Goal: Task Accomplishment & Management: Manage account settings

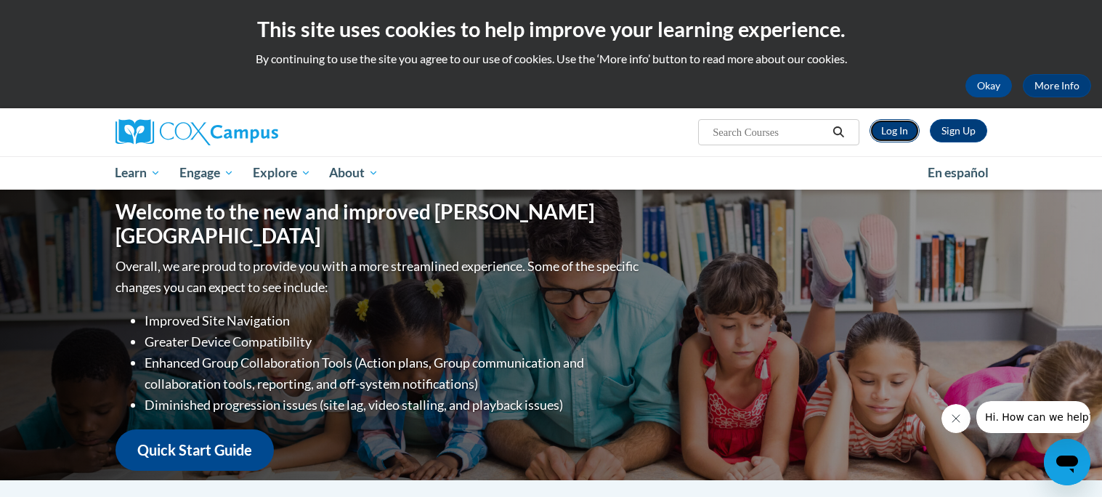
click at [903, 135] on link "Log In" at bounding box center [894, 130] width 50 height 23
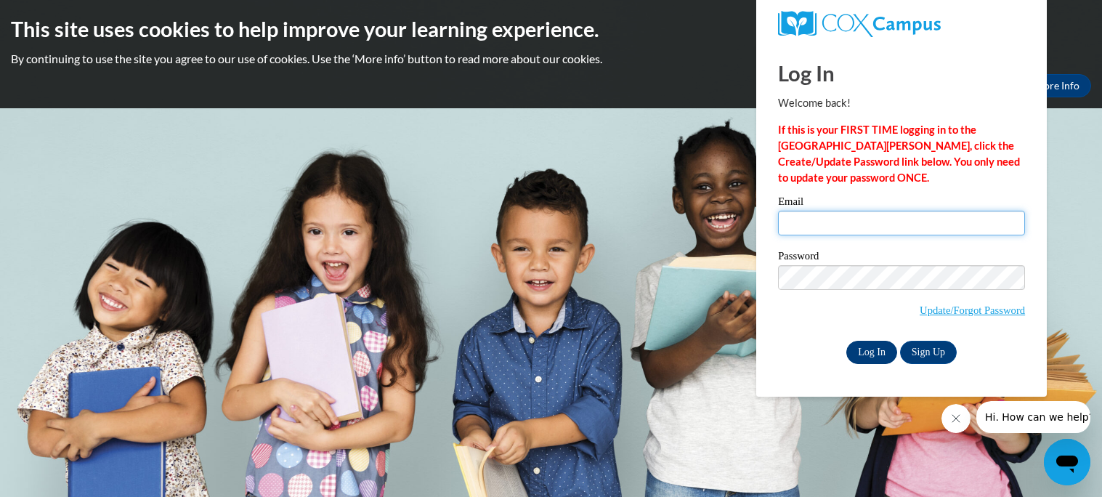
type input "[EMAIL_ADDRESS][DOMAIN_NAME]"
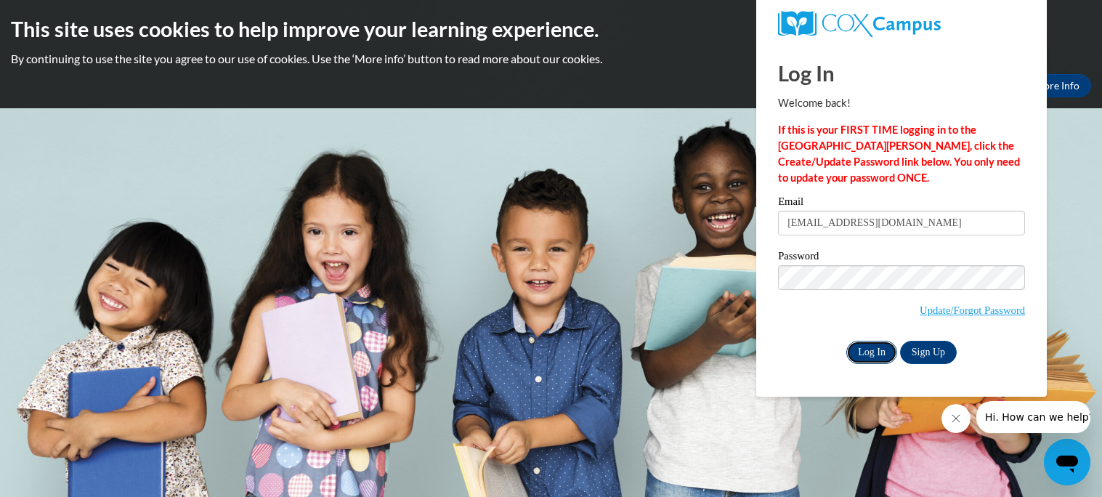
click at [866, 349] on input "Log In" at bounding box center [871, 352] width 51 height 23
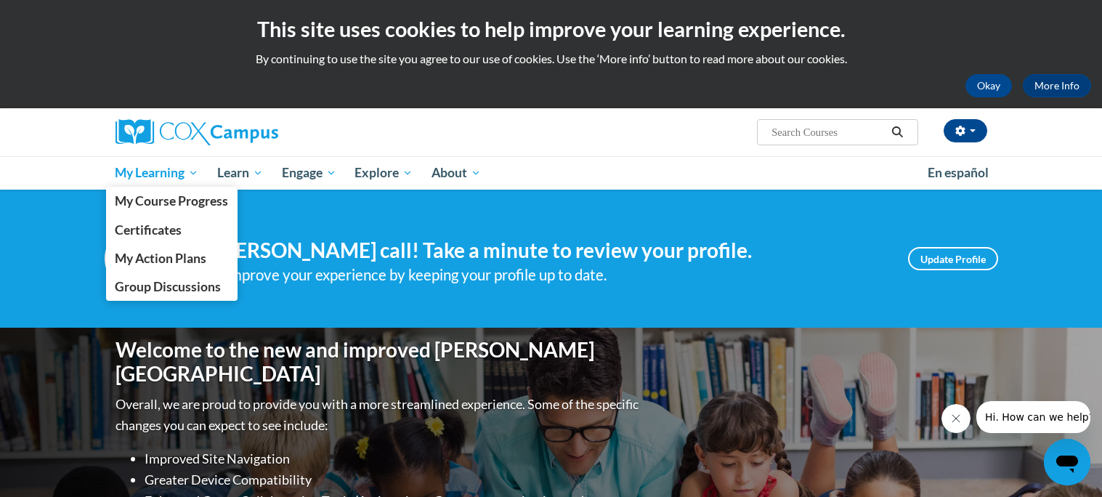
click at [164, 169] on span "My Learning" at bounding box center [157, 172] width 84 height 17
click at [198, 231] on link "Certificates" at bounding box center [172, 230] width 132 height 28
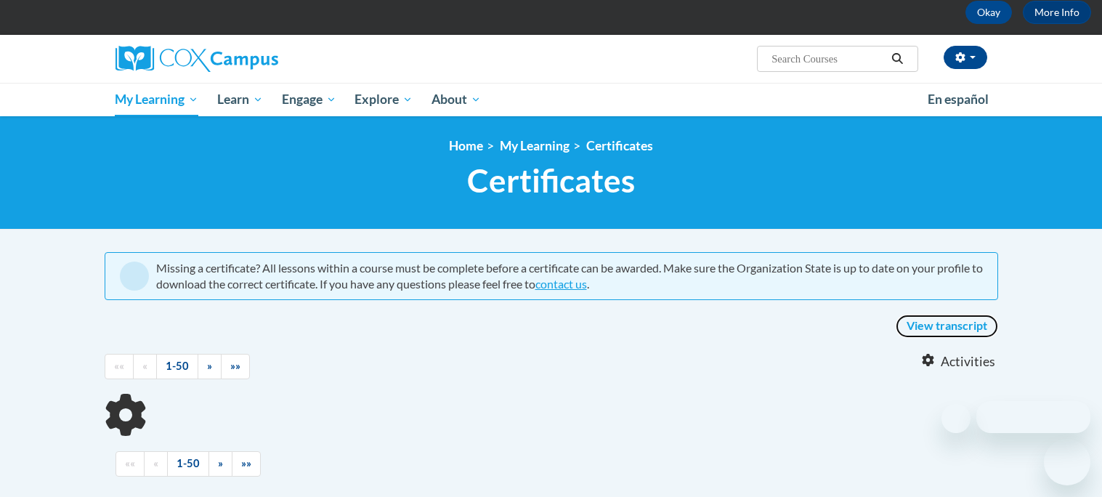
scroll to position [73, 0]
click at [970, 324] on link "View transcript" at bounding box center [946, 325] width 102 height 23
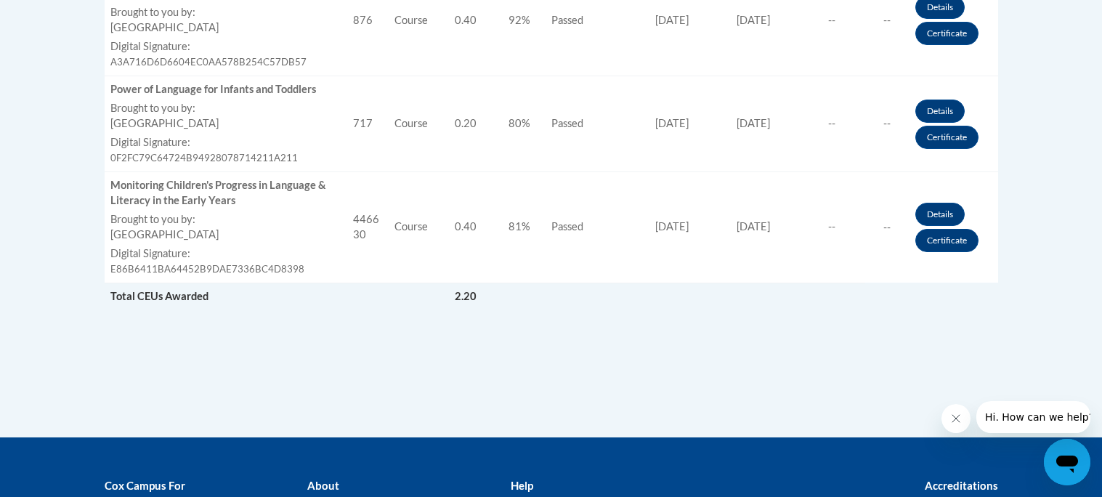
scroll to position [1102, 0]
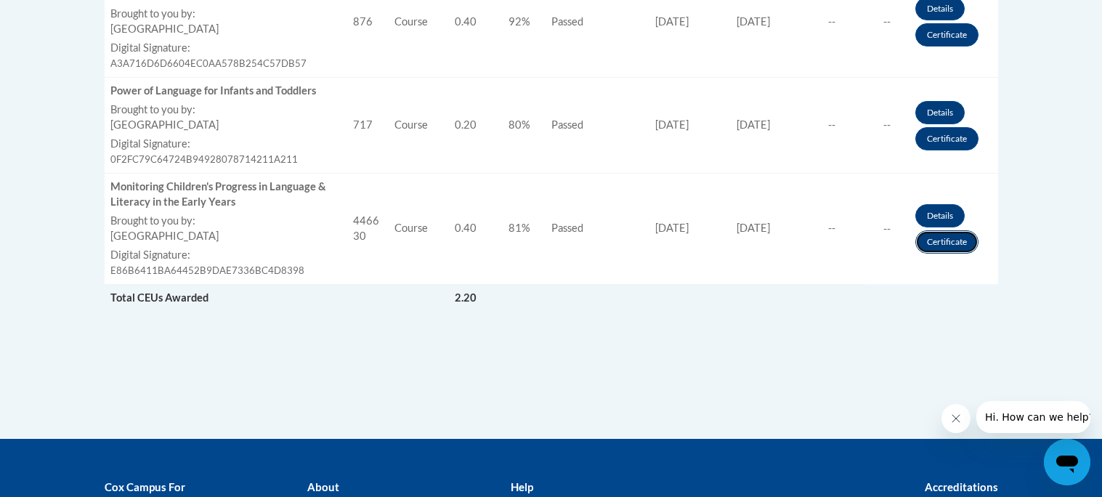
click at [945, 238] on link "Certificate" at bounding box center [946, 241] width 63 height 23
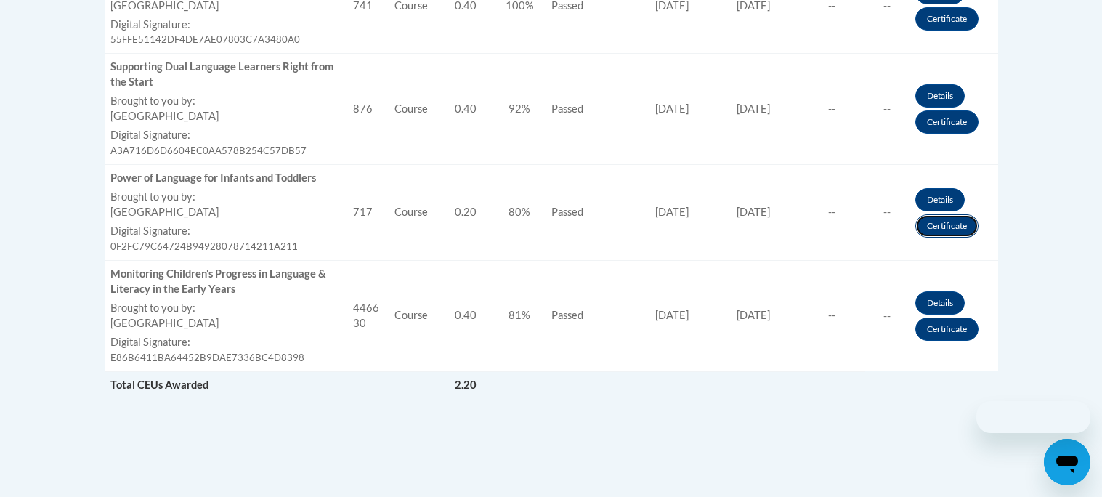
click at [950, 228] on link "Certificate" at bounding box center [946, 225] width 63 height 23
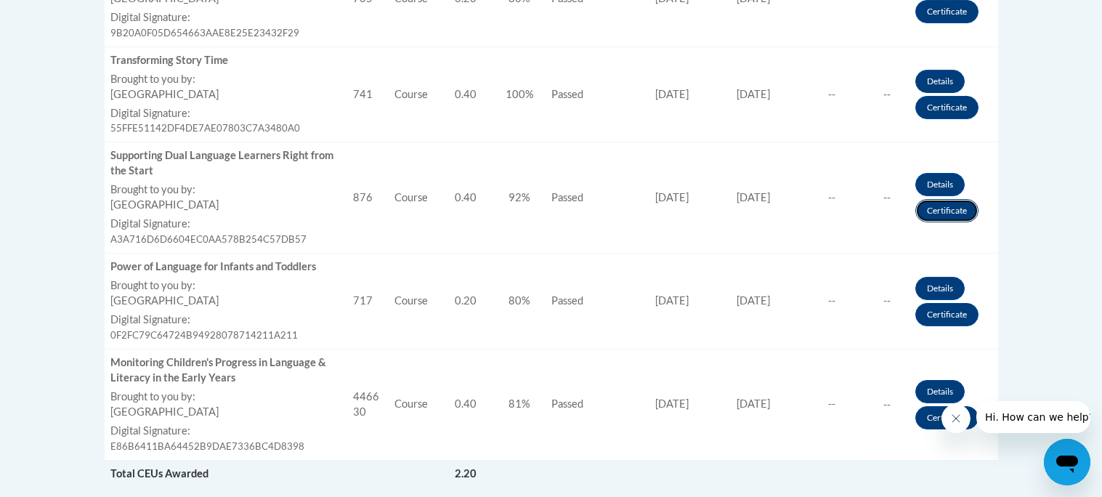
click at [944, 211] on link "Certificate" at bounding box center [946, 210] width 63 height 23
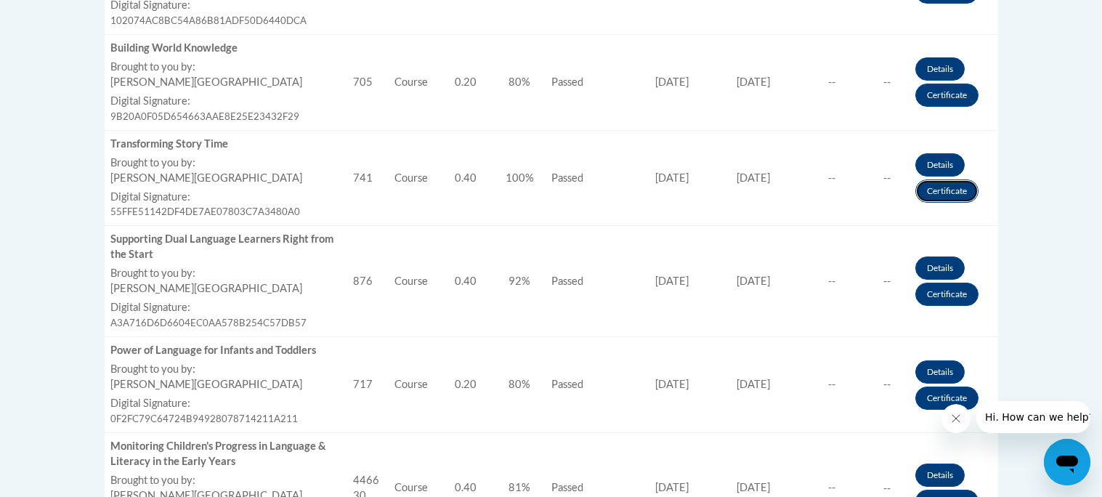
click at [929, 191] on link "Certificate" at bounding box center [946, 190] width 63 height 23
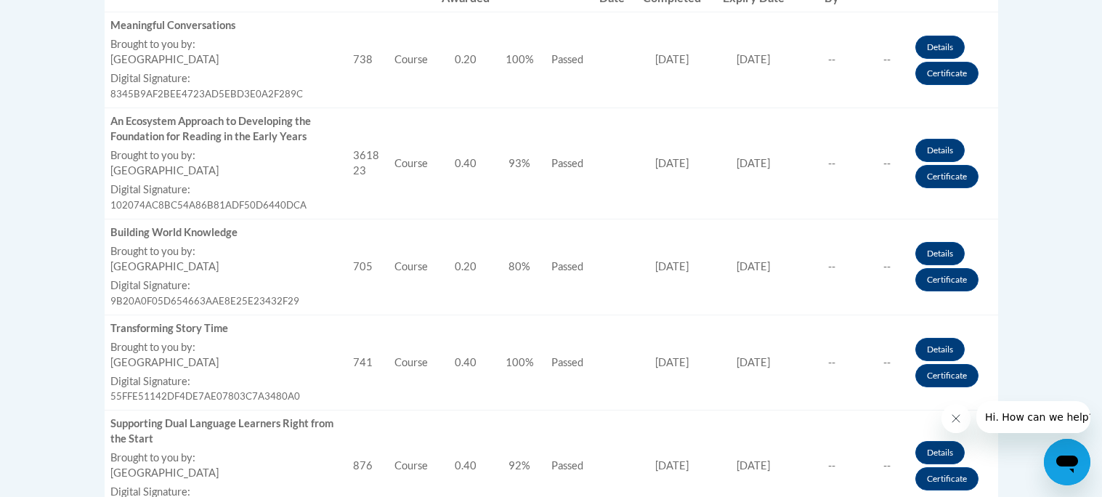
scroll to position [635, 0]
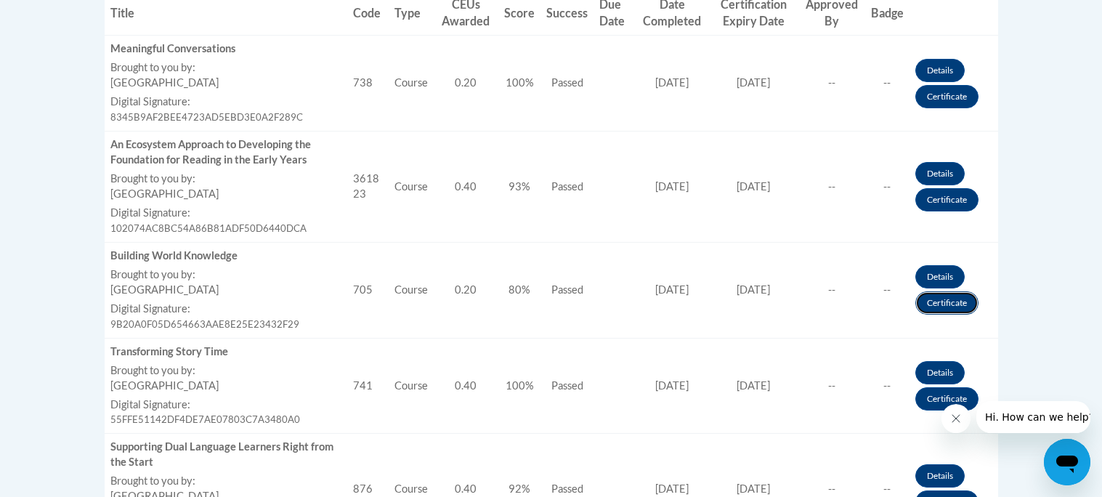
click at [951, 302] on link "Certificate" at bounding box center [946, 302] width 63 height 23
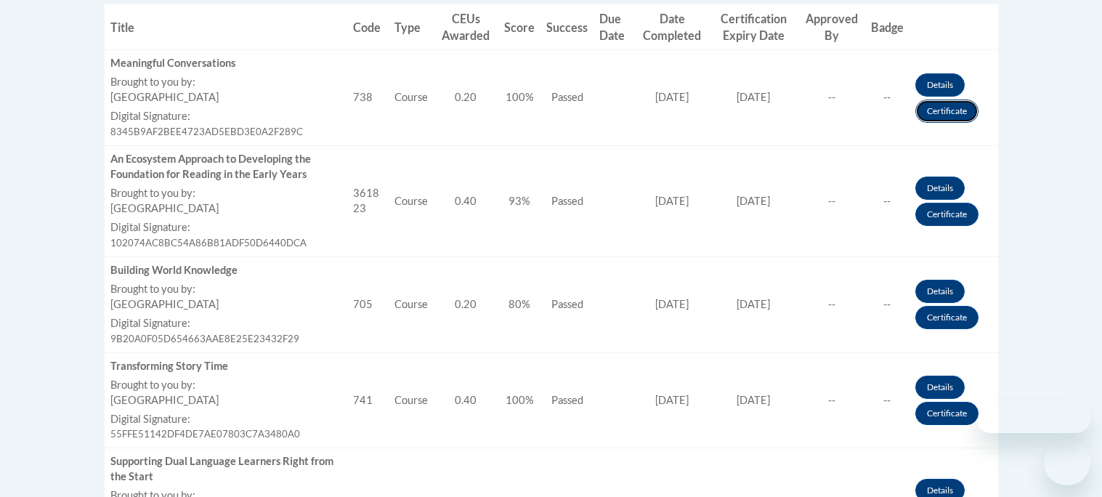
click at [946, 113] on link "Certificate" at bounding box center [946, 110] width 63 height 23
